Goal: Transaction & Acquisition: Obtain resource

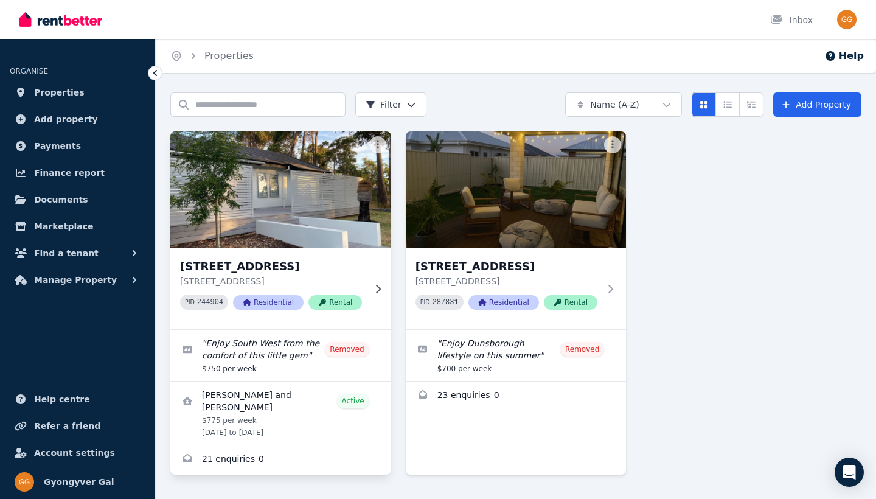
click at [264, 257] on div "[STREET_ADDRESS] PID 244904 Residential Rental" at bounding box center [280, 288] width 221 height 81
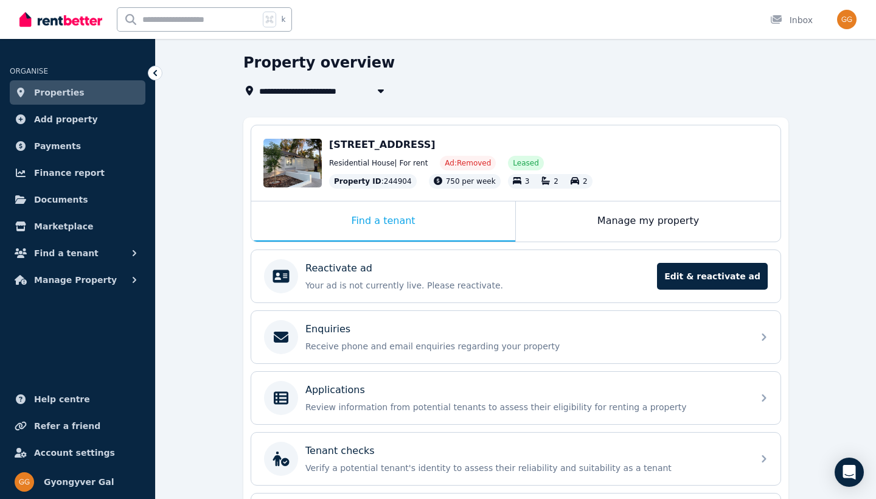
scroll to position [38, 0]
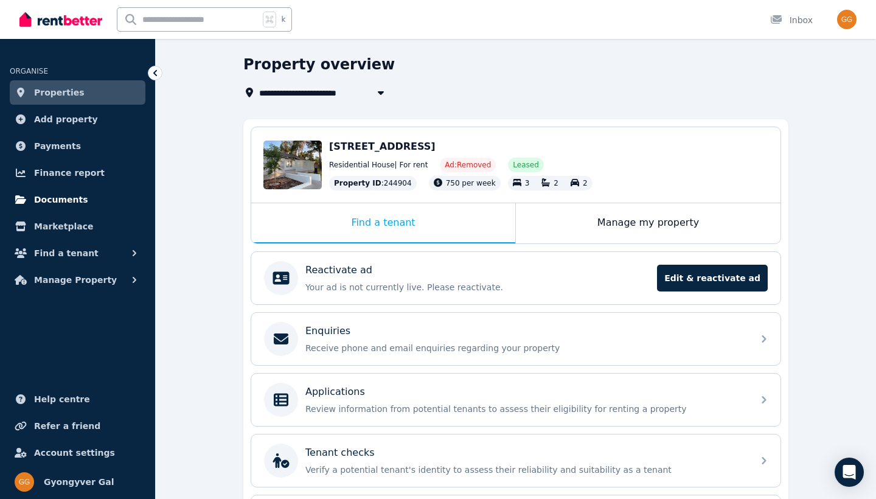
click at [58, 200] on span "Documents" at bounding box center [61, 199] width 54 height 15
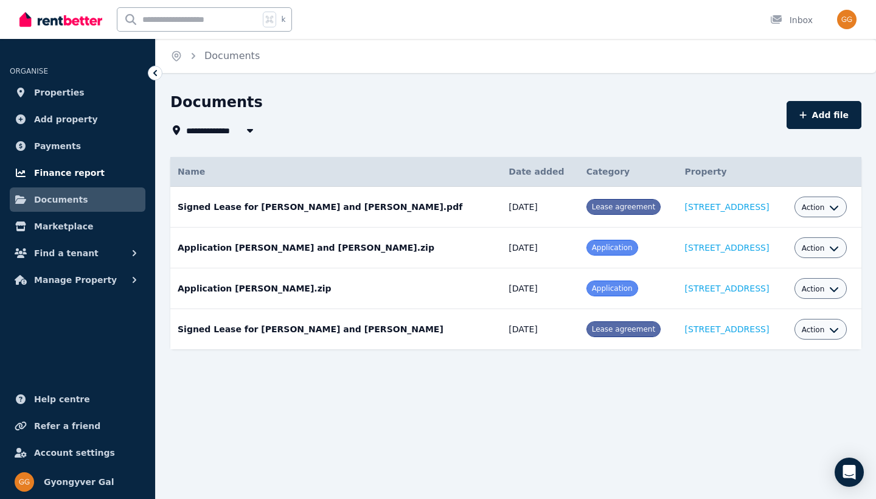
click at [56, 171] on span "Finance report" at bounding box center [69, 173] width 71 height 15
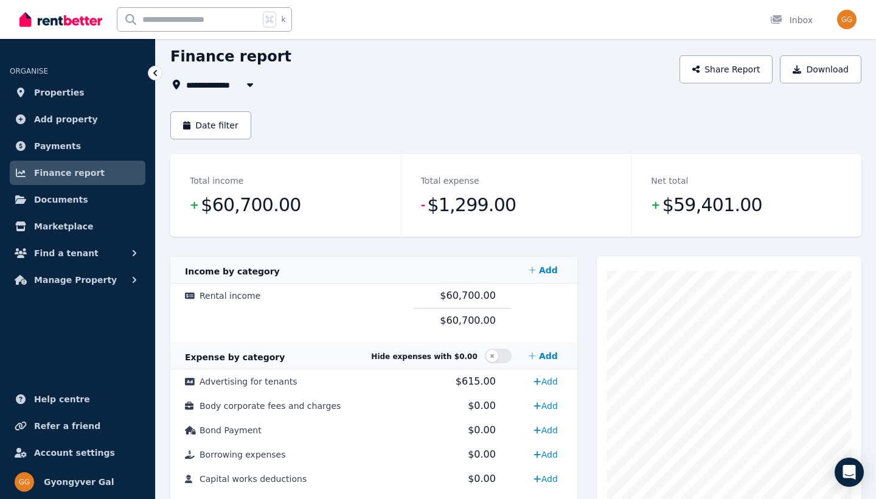
scroll to position [34, 0]
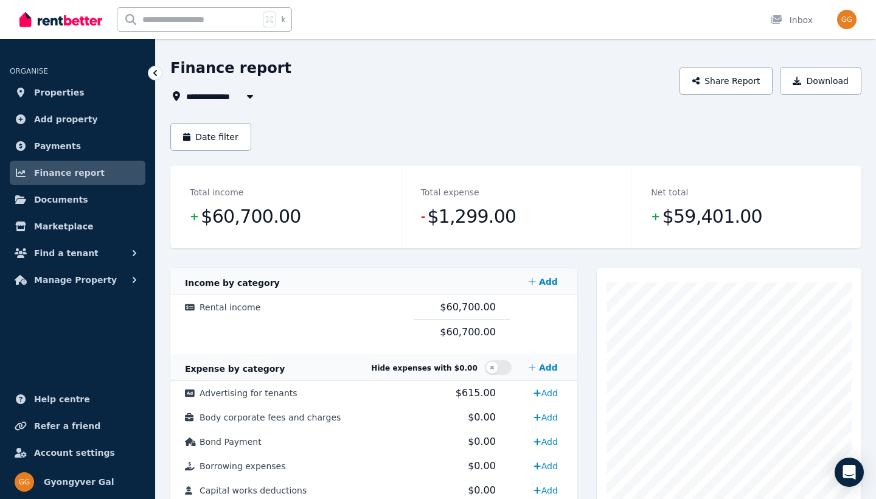
click at [248, 100] on icon "button" at bounding box center [250, 96] width 12 height 10
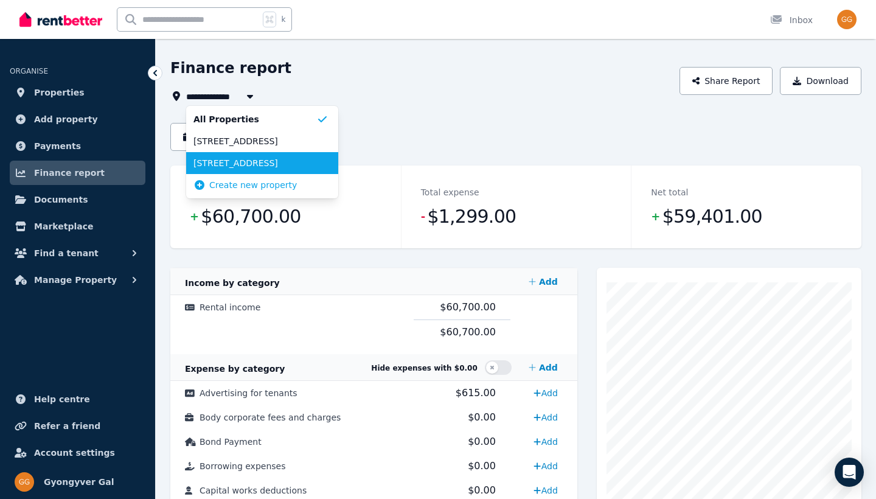
click at [247, 168] on span "[STREET_ADDRESS]" at bounding box center [255, 163] width 123 height 12
type input "**********"
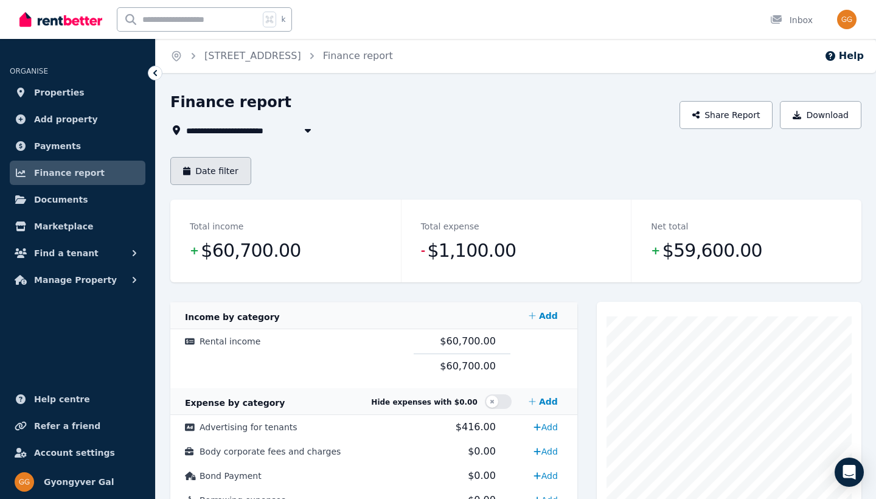
click at [237, 174] on button "Date filter" at bounding box center [210, 171] width 81 height 28
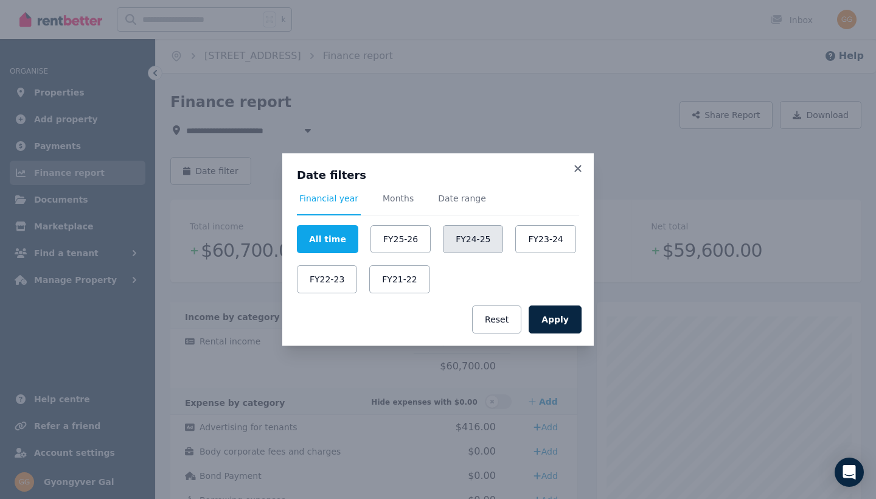
click at [480, 237] on button "FY24-25" at bounding box center [473, 239] width 60 height 28
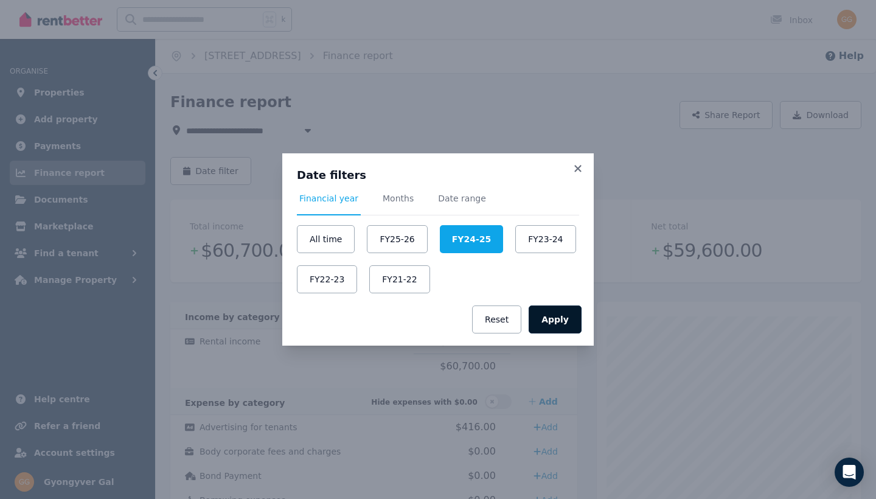
click at [561, 319] on button "Apply" at bounding box center [555, 320] width 53 height 28
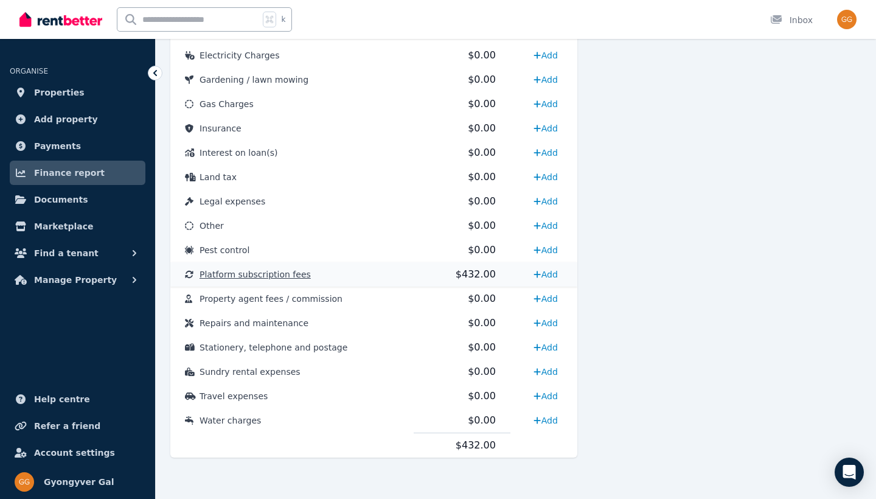
scroll to position [567, 0]
click at [225, 276] on span "Platform subscription fees" at bounding box center [255, 275] width 111 height 10
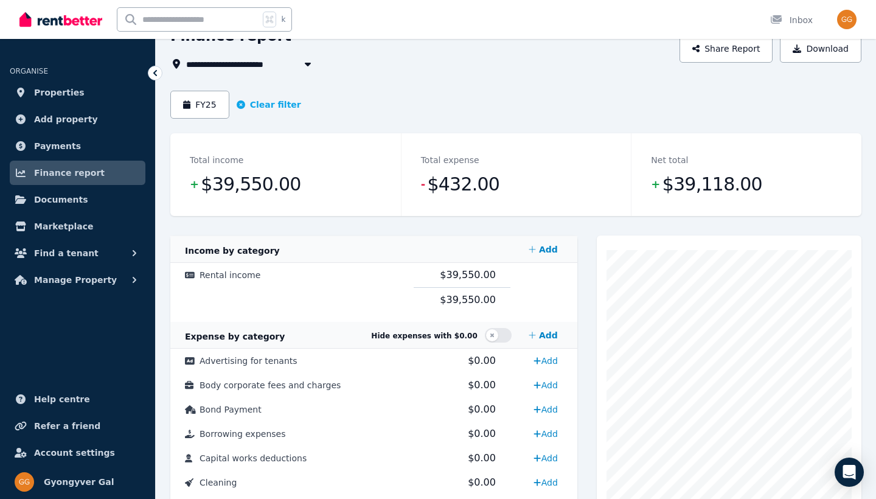
scroll to position [59, 0]
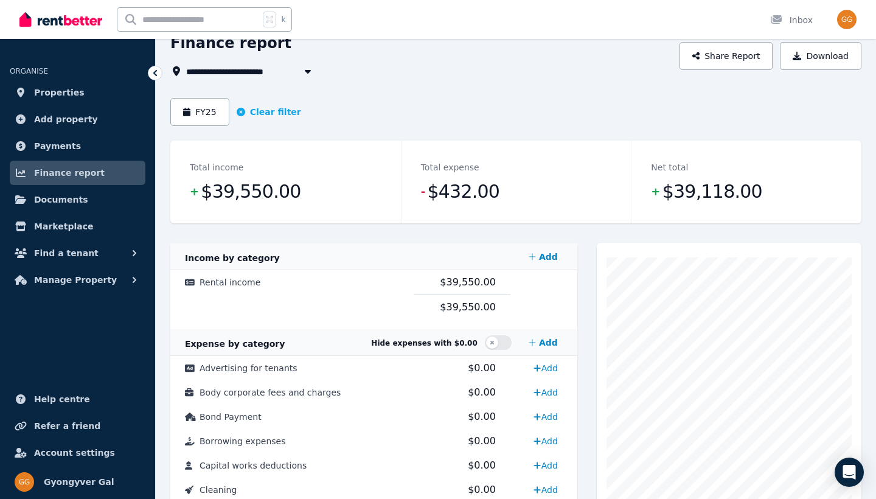
click at [242, 185] on span "$39,550.00" at bounding box center [251, 192] width 100 height 24
click at [202, 114] on button "FY25" at bounding box center [199, 112] width 59 height 28
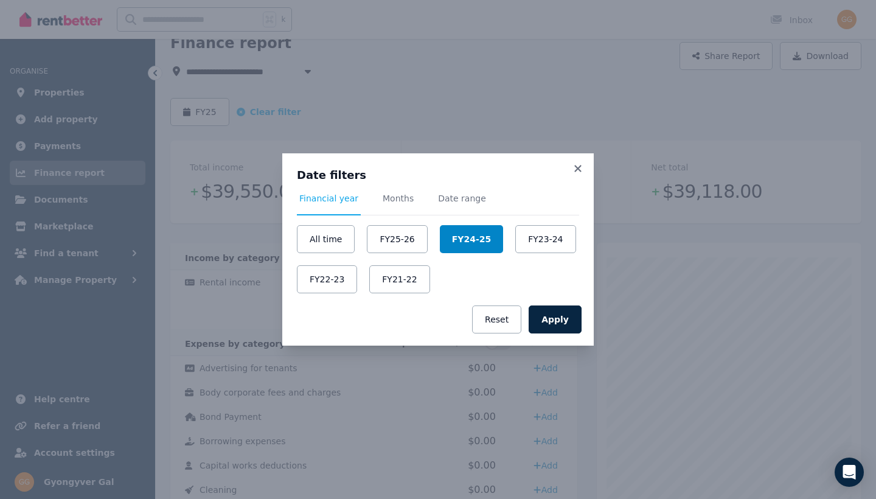
click at [469, 235] on button "FY24-25" at bounding box center [471, 239] width 63 height 28
click at [564, 321] on button "Apply" at bounding box center [555, 320] width 53 height 28
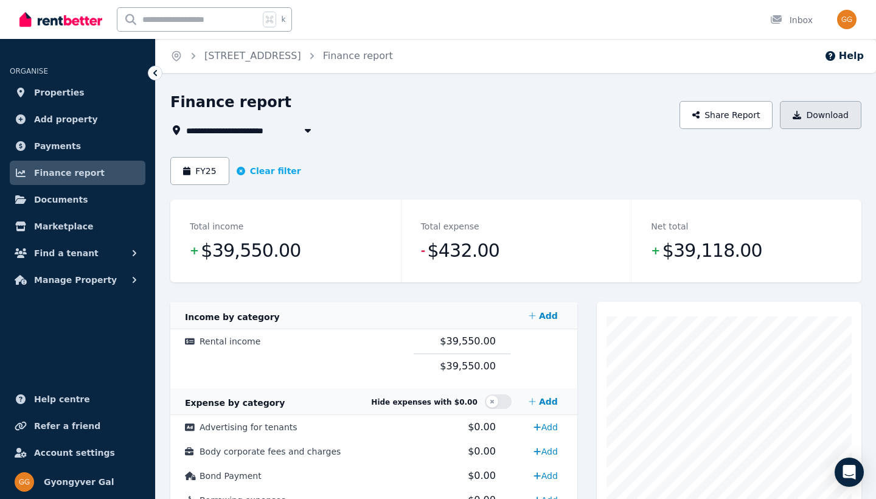
click at [825, 116] on button "Download" at bounding box center [821, 115] width 82 height 28
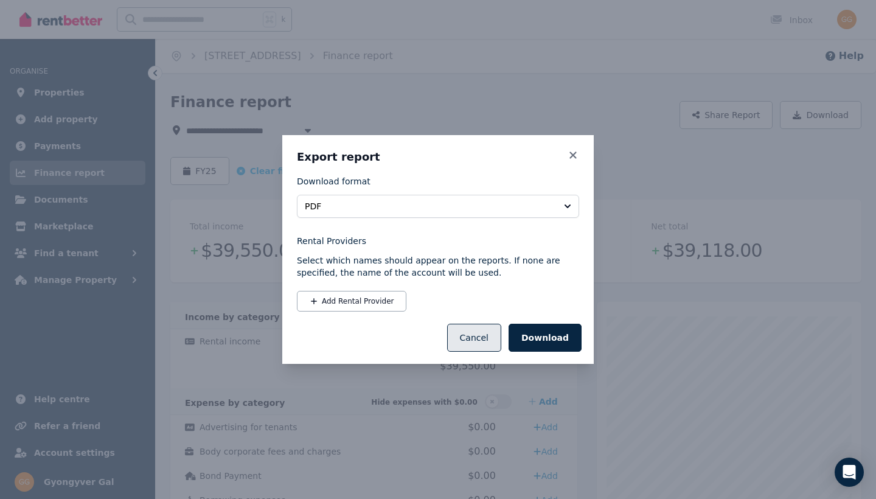
click at [481, 335] on button "Cancel" at bounding box center [474, 338] width 54 height 28
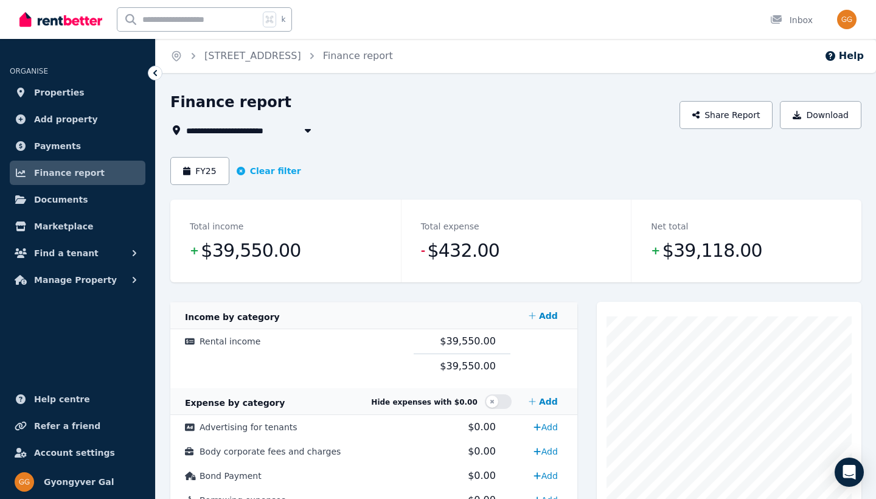
click at [225, 236] on div "Total income + $39,550.00" at bounding box center [285, 241] width 231 height 83
